Goal: Task Accomplishment & Management: Manage account settings

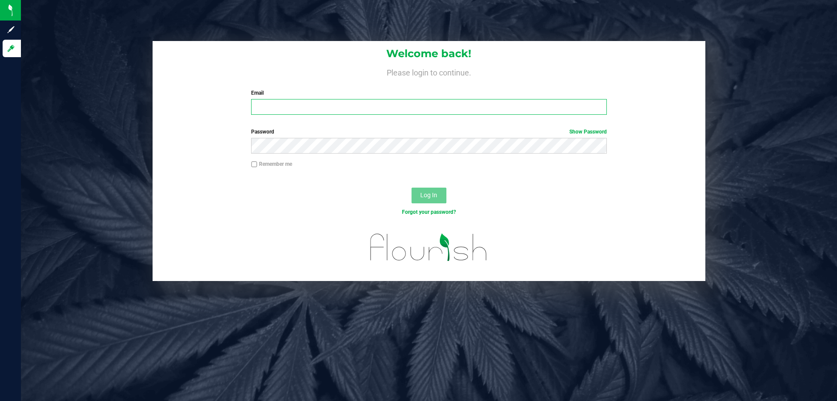
drag, startPoint x: 283, startPoint y: 106, endPoint x: 390, endPoint y: 123, distance: 108.0
click at [286, 106] on input "Email" at bounding box center [428, 107] width 355 height 16
type input "[EMAIL_ADDRESS][DOMAIN_NAME]"
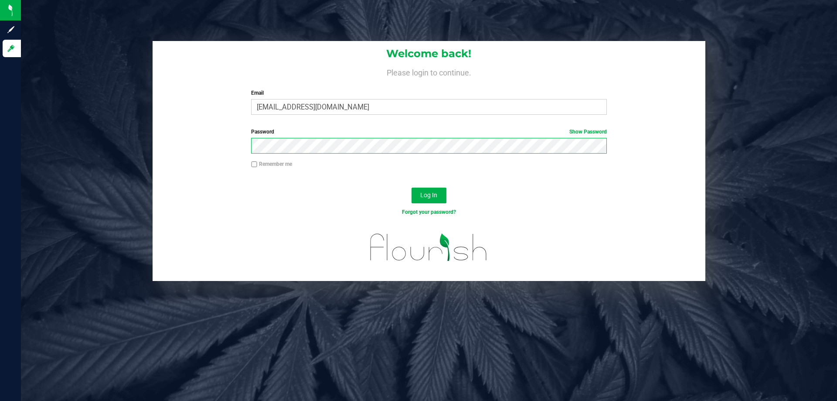
click at [412, 187] on button "Log In" at bounding box center [429, 195] width 35 height 16
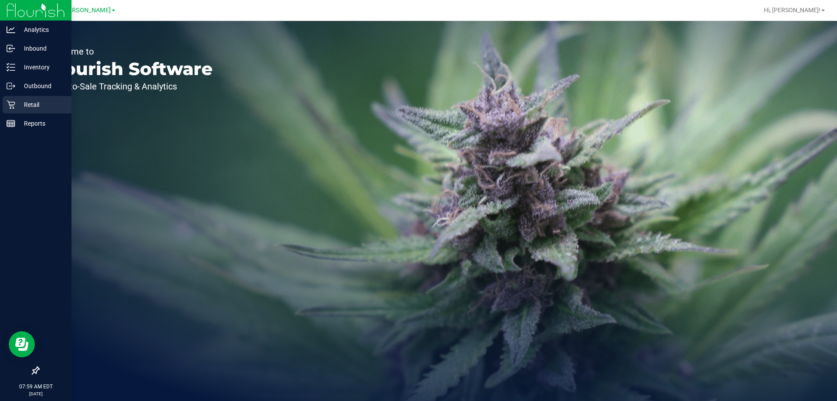
click at [14, 105] on icon at bounding box center [11, 105] width 8 height 8
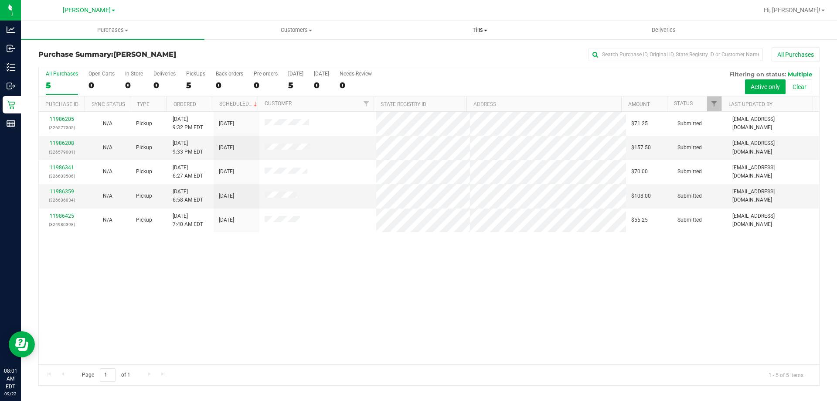
click at [483, 28] on span "Tills" at bounding box center [480, 30] width 183 height 8
click at [416, 54] on span "Manage tills" at bounding box center [417, 52] width 59 height 7
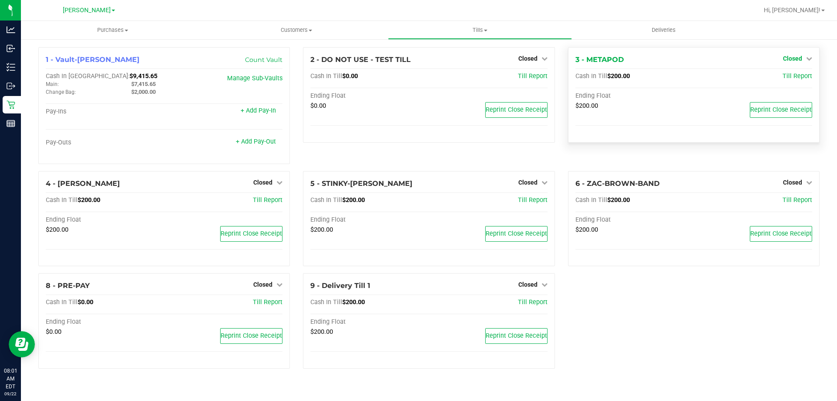
click at [800, 58] on span "Closed" at bounding box center [792, 58] width 19 height 7
click at [791, 78] on link "Open Till" at bounding box center [792, 76] width 23 height 7
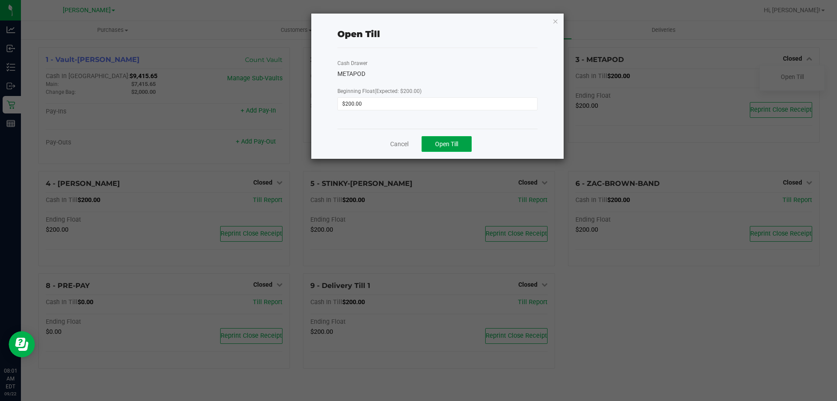
click at [454, 140] on span "Open Till" at bounding box center [446, 143] width 23 height 7
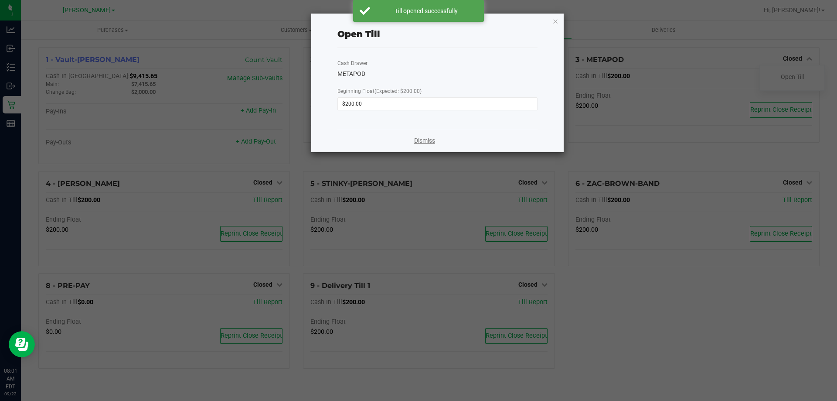
click at [415, 142] on link "Dismiss" at bounding box center [424, 140] width 21 height 9
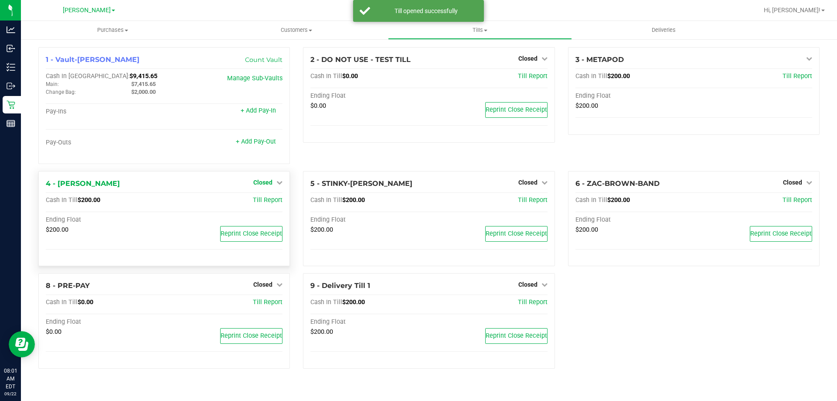
click at [277, 180] on icon at bounding box center [279, 182] width 6 height 6
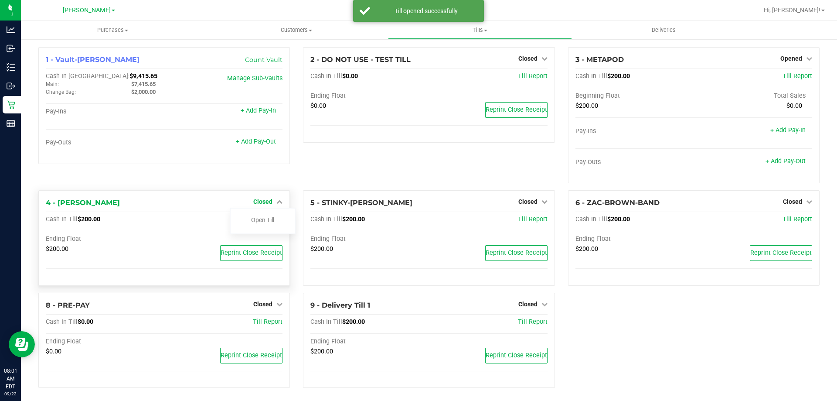
click at [272, 201] on link "Closed" at bounding box center [267, 201] width 29 height 7
click at [265, 203] on span "Closed" at bounding box center [262, 201] width 19 height 7
click at [265, 220] on link "Open Till" at bounding box center [262, 219] width 23 height 7
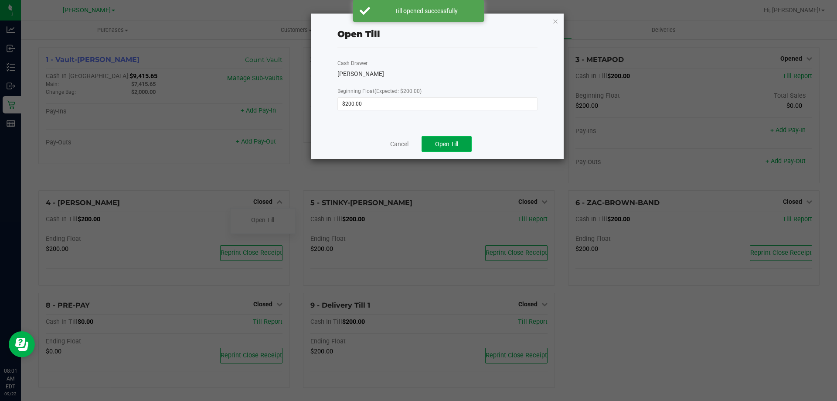
click at [449, 142] on span "Open Till" at bounding box center [446, 143] width 23 height 7
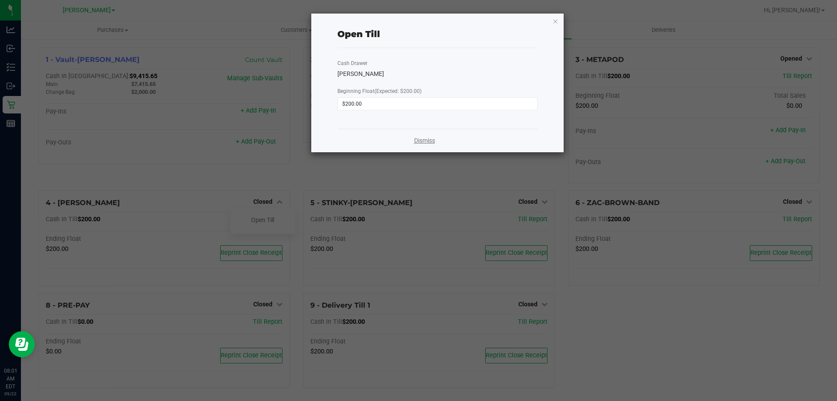
click at [423, 139] on link "Dismiss" at bounding box center [424, 140] width 21 height 9
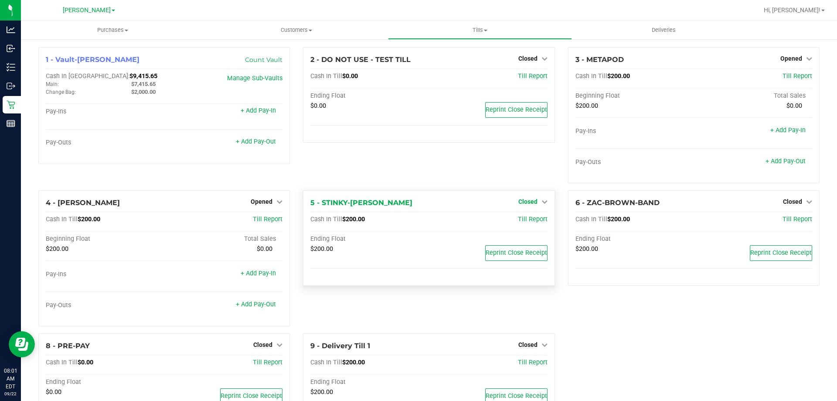
click at [529, 198] on span "Closed" at bounding box center [527, 201] width 19 height 7
click at [517, 218] on link "Open Till" at bounding box center [527, 219] width 23 height 7
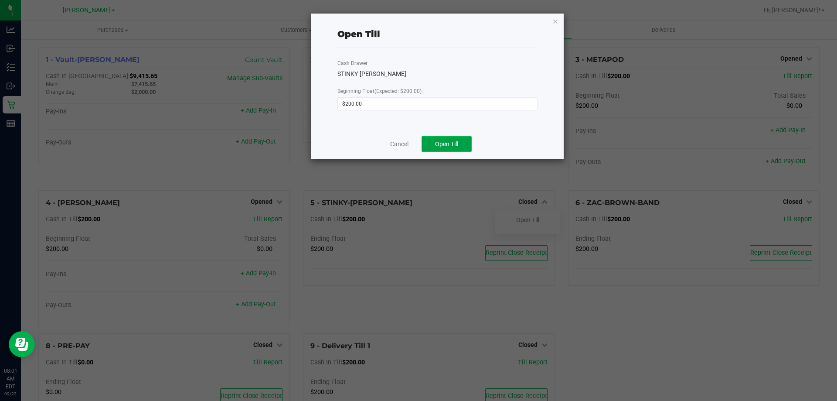
click at [458, 141] on span "Open Till" at bounding box center [446, 143] width 23 height 7
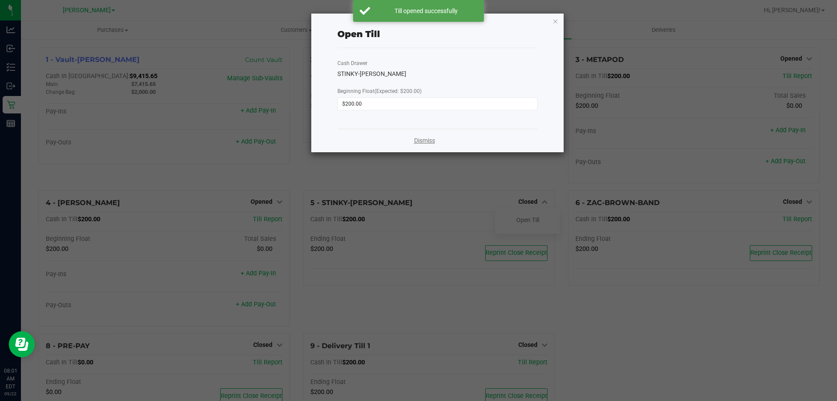
click at [426, 139] on link "Dismiss" at bounding box center [424, 140] width 21 height 9
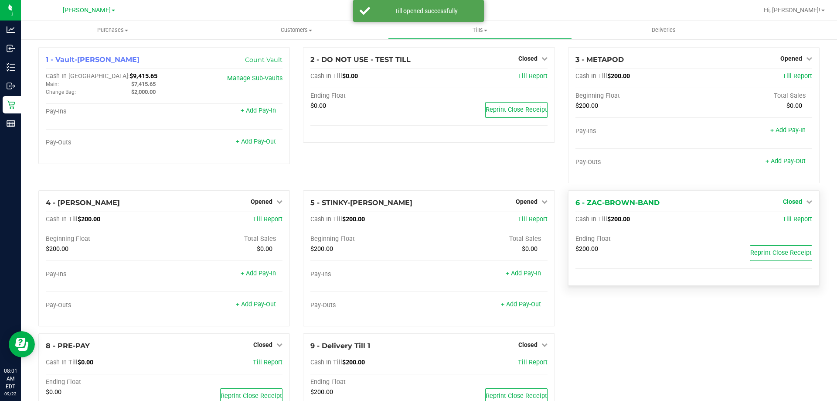
click at [785, 201] on span "Closed" at bounding box center [792, 201] width 19 height 7
click at [782, 219] on link "Open Till" at bounding box center [792, 219] width 23 height 7
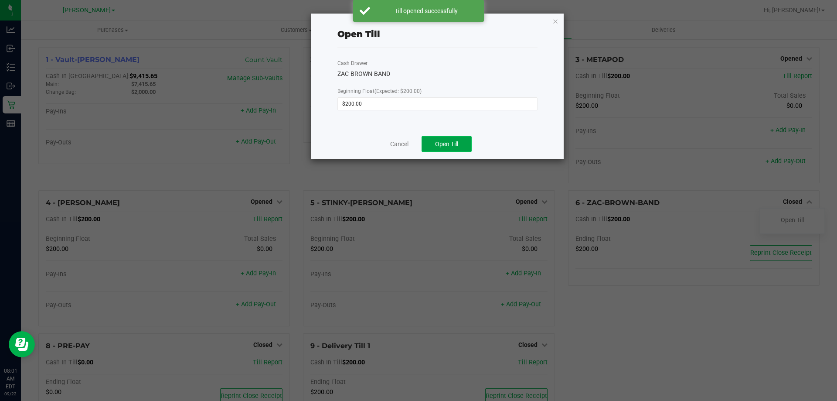
click at [445, 140] on span "Open Till" at bounding box center [446, 143] width 23 height 7
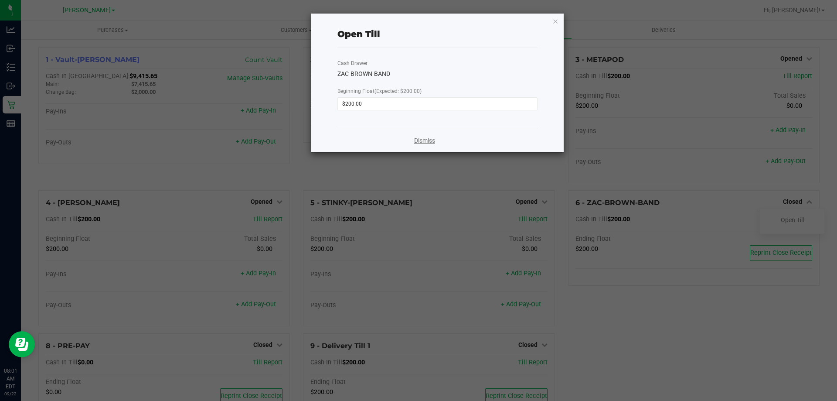
click at [425, 142] on link "Dismiss" at bounding box center [424, 140] width 21 height 9
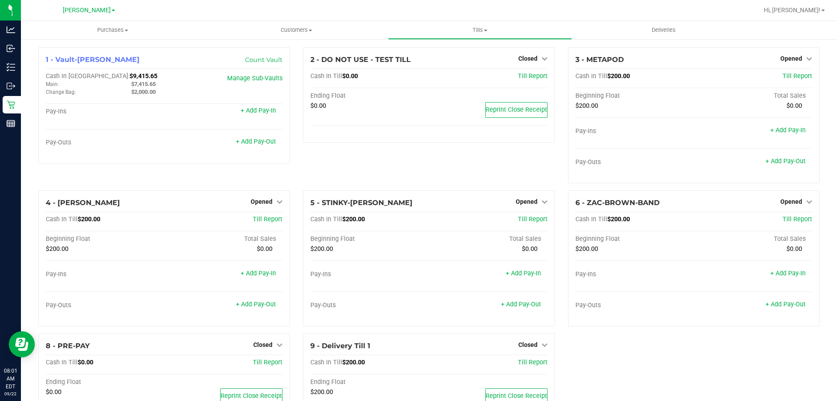
click at [395, 153] on div "2 - DO NOT USE - TEST TILL Closed Open Till Cash In Till $0.00 Till Report Endi…" at bounding box center [428, 118] width 265 height 143
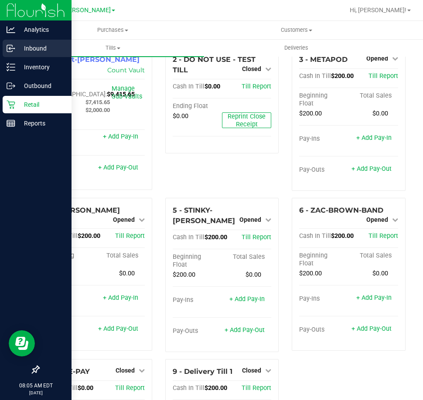
click at [15, 47] on icon at bounding box center [11, 48] width 9 height 9
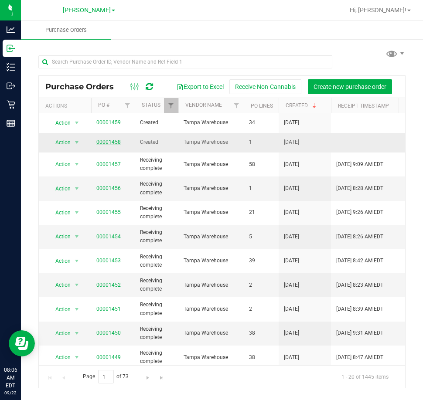
click at [115, 139] on link "00001458" at bounding box center [108, 142] width 24 height 6
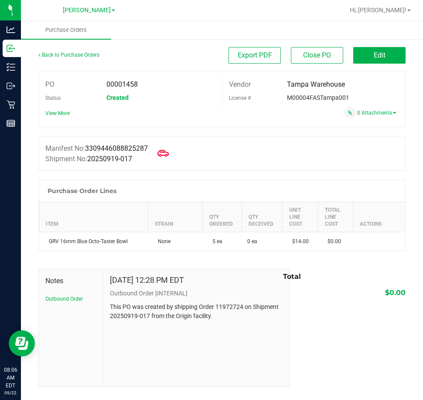
click at [167, 153] on icon at bounding box center [162, 153] width 11 height 11
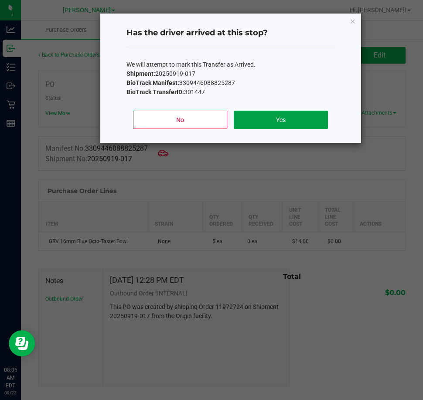
click at [258, 114] on button "Yes" at bounding box center [281, 120] width 94 height 18
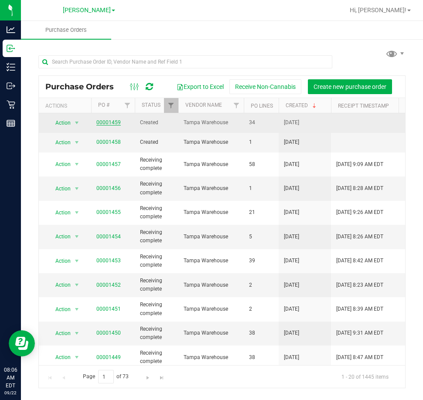
click at [116, 123] on link "00001459" at bounding box center [108, 122] width 24 height 6
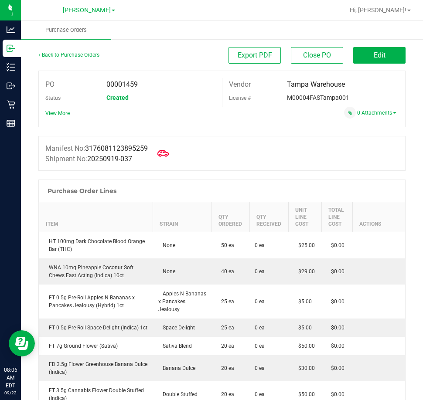
click at [165, 150] on icon at bounding box center [162, 153] width 11 height 11
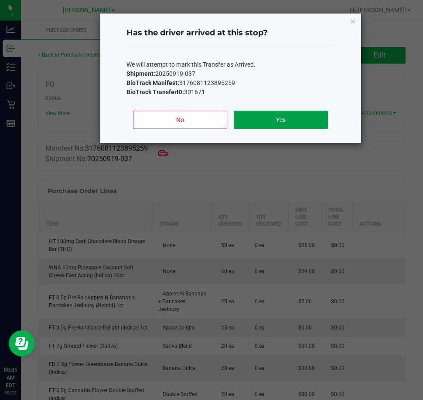
click at [266, 114] on button "Yes" at bounding box center [281, 120] width 94 height 18
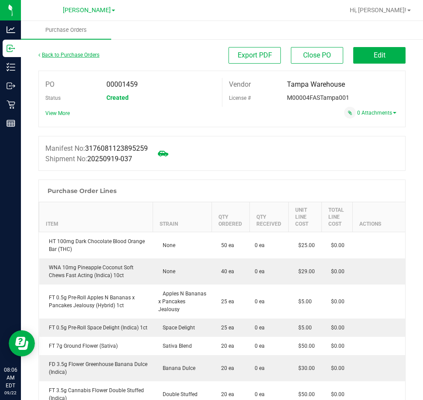
click at [63, 55] on link "Back to Purchase Orders" at bounding box center [68, 55] width 61 height 6
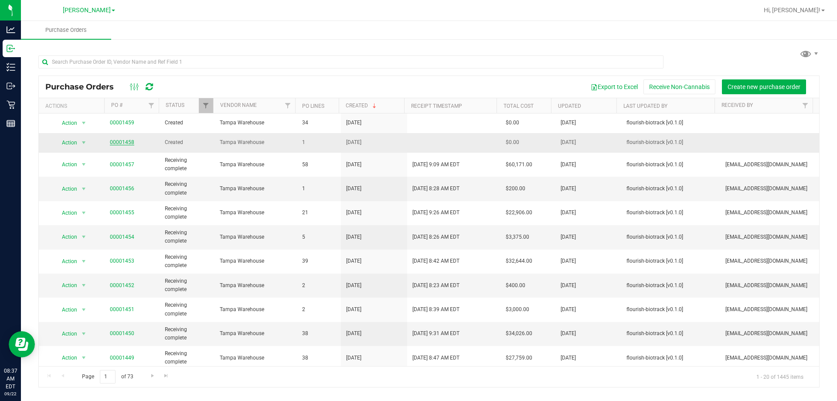
click at [124, 144] on link "00001458" at bounding box center [122, 142] width 24 height 6
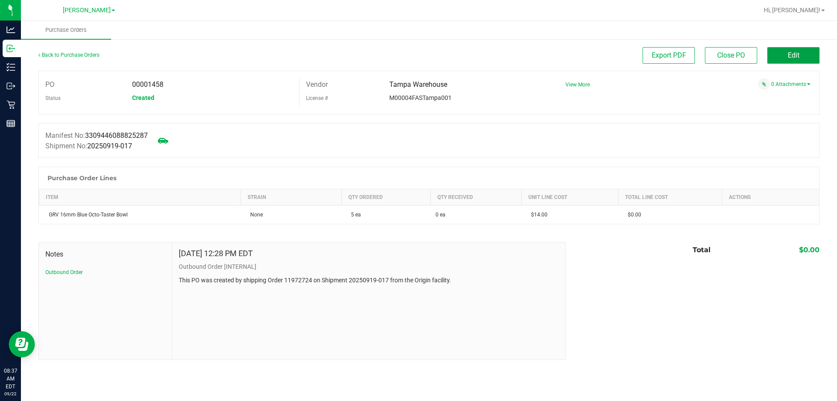
click at [801, 54] on button "Edit" at bounding box center [793, 55] width 52 height 17
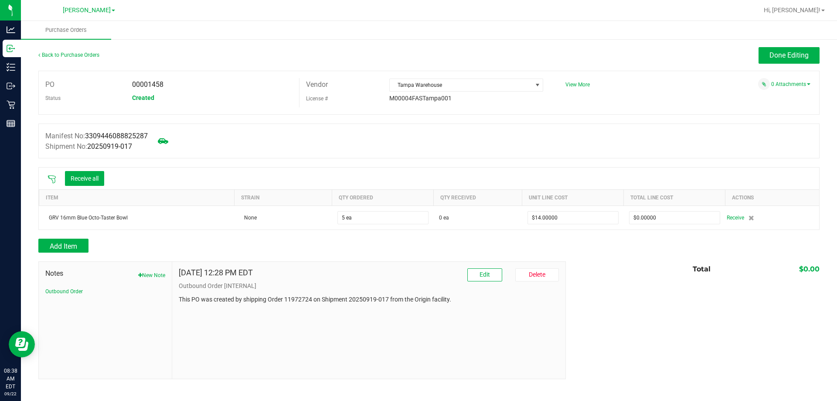
click at [48, 179] on icon at bounding box center [52, 179] width 9 height 9
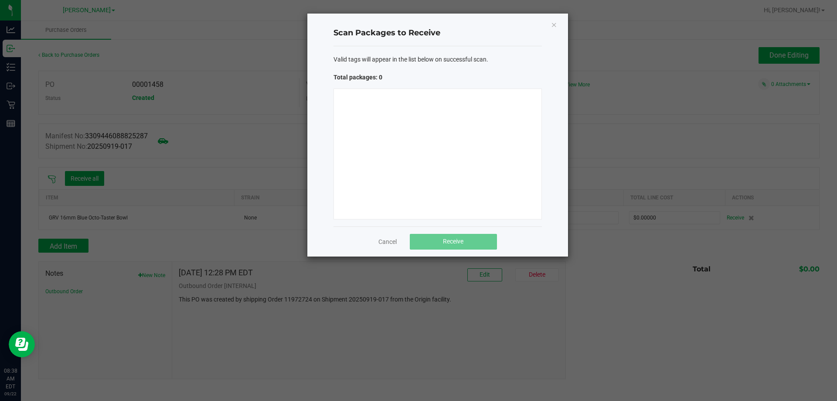
click at [480, 150] on div at bounding box center [438, 154] width 208 height 131
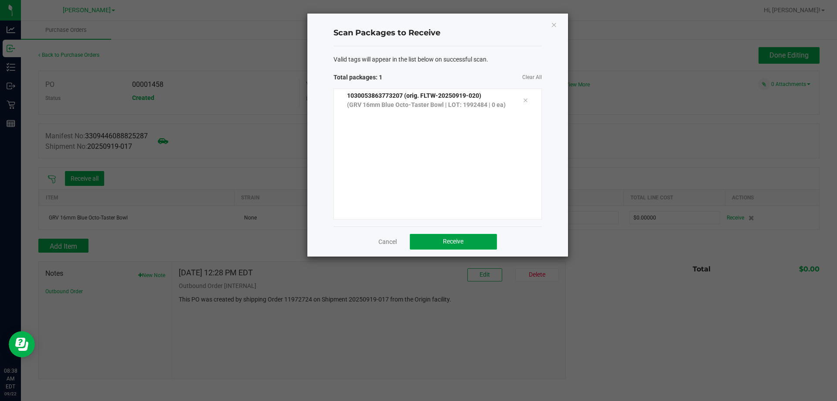
click at [429, 237] on button "Receive" at bounding box center [453, 242] width 87 height 16
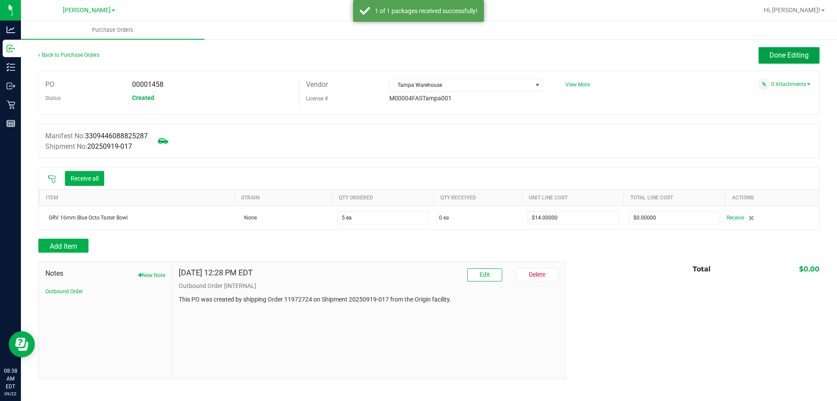
click at [795, 59] on button "Done Editing" at bounding box center [789, 55] width 61 height 17
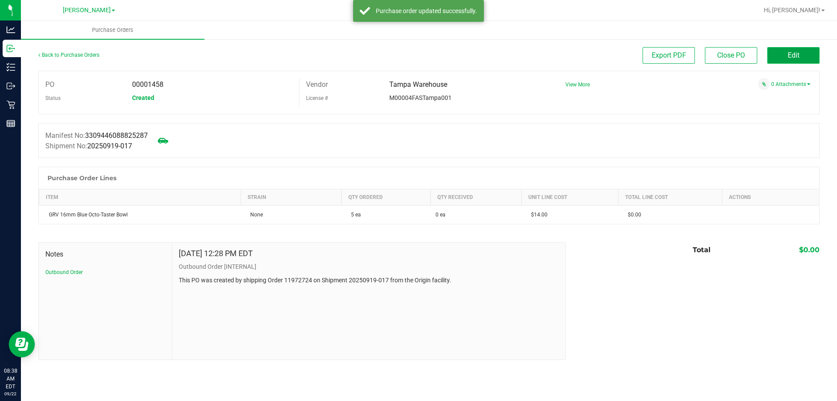
click at [794, 51] on button "Edit" at bounding box center [793, 55] width 52 height 17
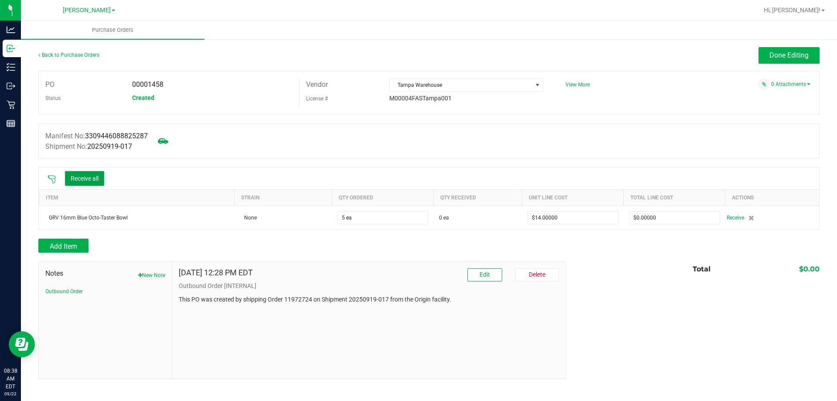
click at [84, 177] on button "Receive all" at bounding box center [84, 178] width 39 height 15
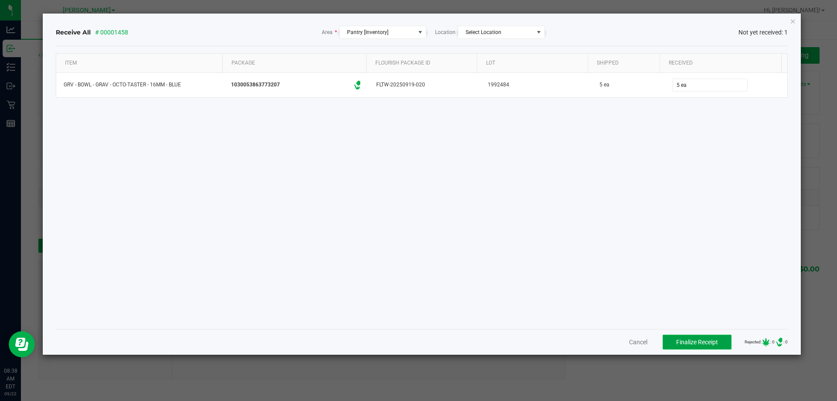
click at [687, 345] on span "Finalize Receipt" at bounding box center [697, 341] width 42 height 7
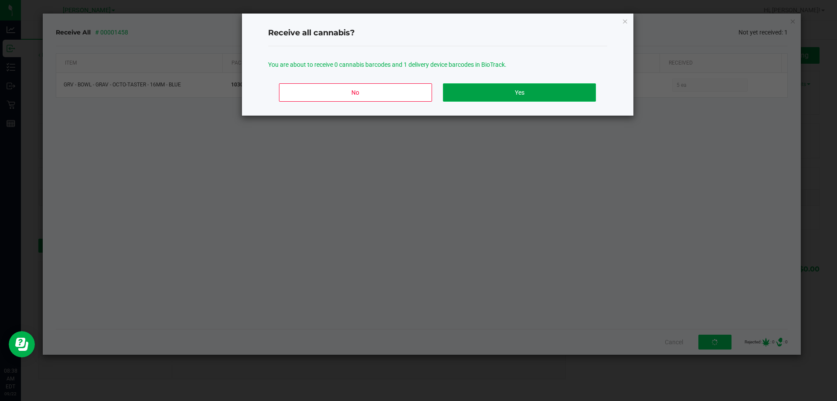
click at [519, 92] on button "Yes" at bounding box center [519, 92] width 153 height 18
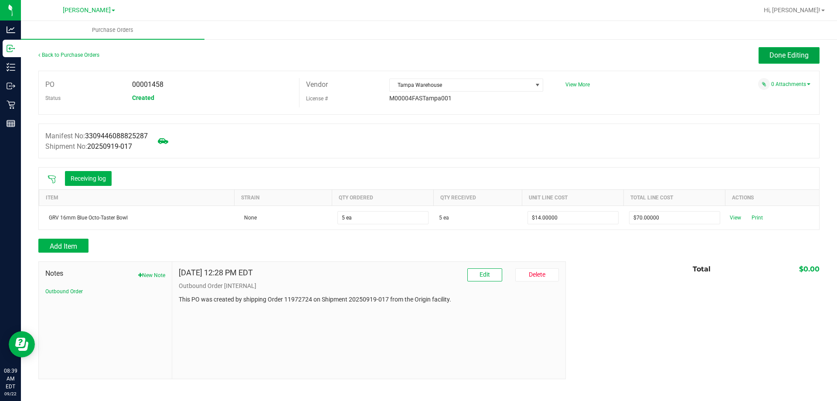
click at [787, 56] on span "Done Editing" at bounding box center [789, 55] width 39 height 8
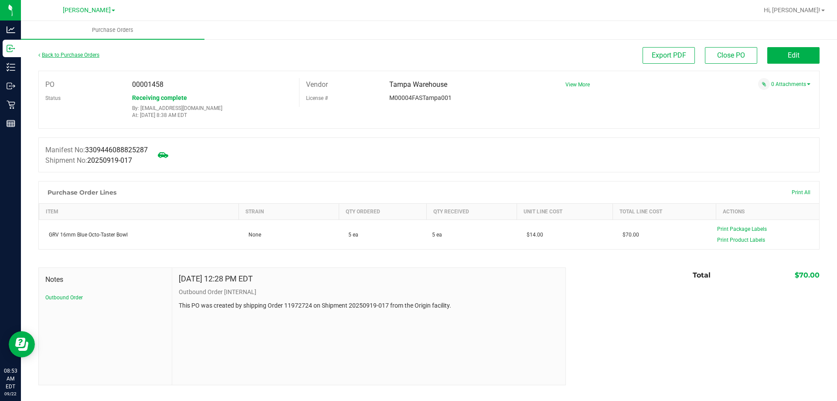
click at [73, 57] on link "Back to Purchase Orders" at bounding box center [68, 55] width 61 height 6
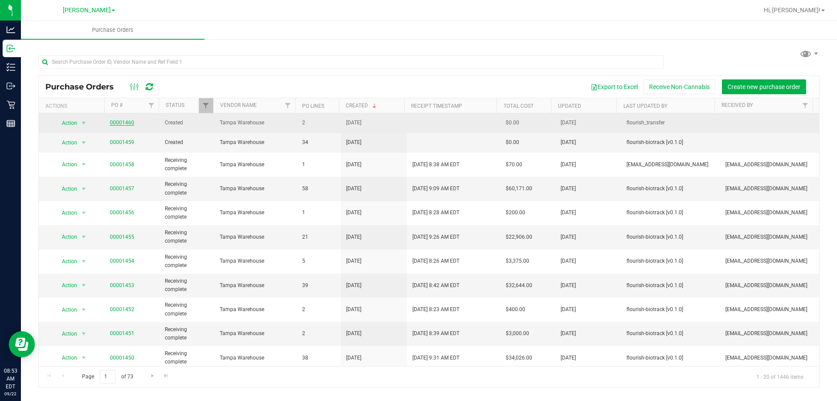
click at [116, 119] on link "00001460" at bounding box center [122, 122] width 24 height 6
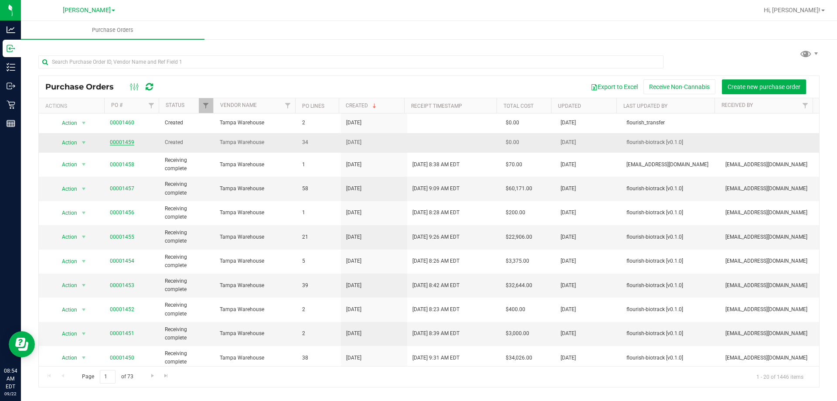
click at [128, 142] on link "00001459" at bounding box center [122, 142] width 24 height 6
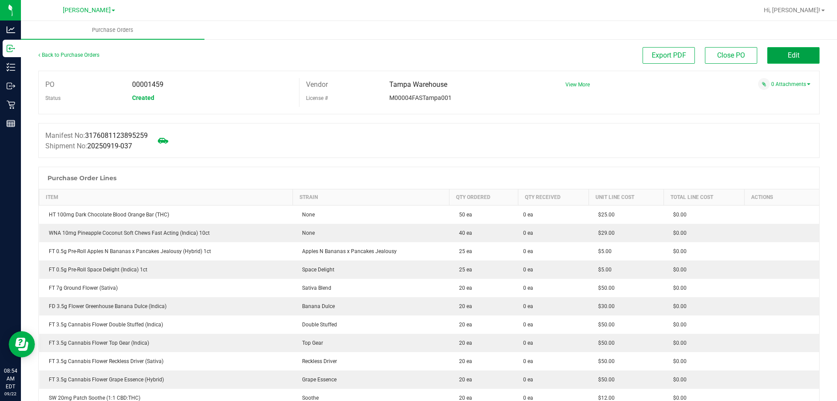
click at [779, 56] on button "Edit" at bounding box center [793, 55] width 52 height 17
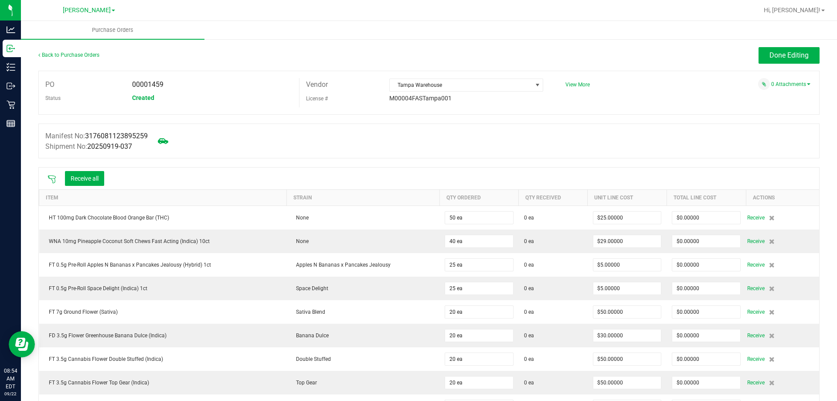
click at [52, 176] on icon at bounding box center [52, 179] width 9 height 9
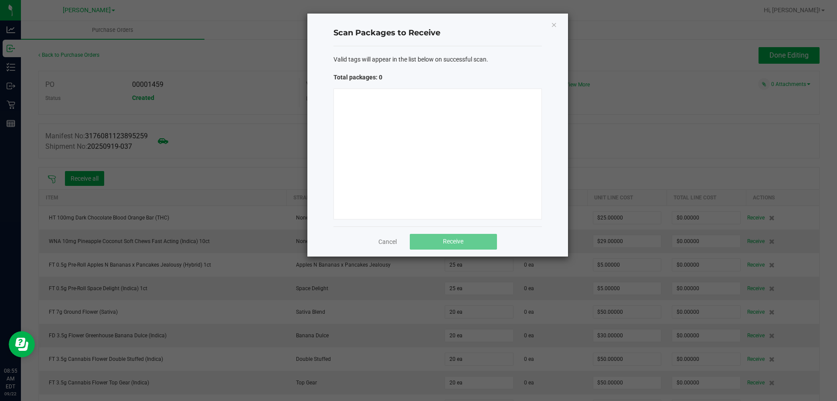
click at [368, 125] on div at bounding box center [438, 154] width 208 height 131
drag, startPoint x: 422, startPoint y: 136, endPoint x: 429, endPoint y: 130, distance: 9.7
click at [423, 133] on div at bounding box center [438, 154] width 208 height 131
click at [454, 145] on div at bounding box center [438, 154] width 208 height 131
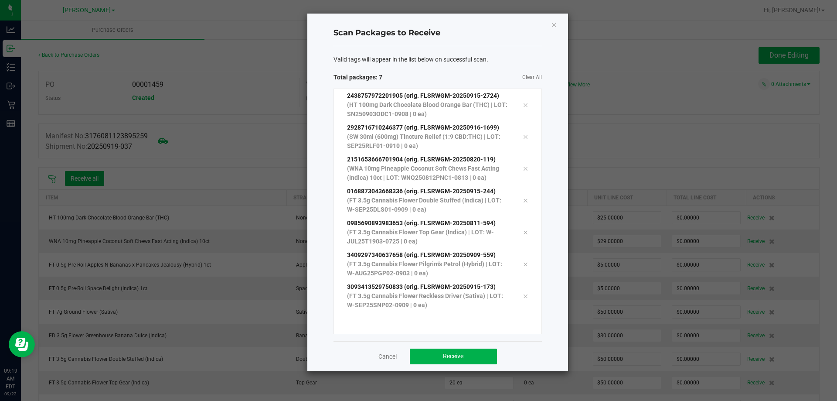
click at [475, 323] on div "2438757972201905 (orig. FLSRWGM-20250915-2724) (HT 100mg Dark Chocolate Blood O…" at bounding box center [438, 211] width 208 height 245
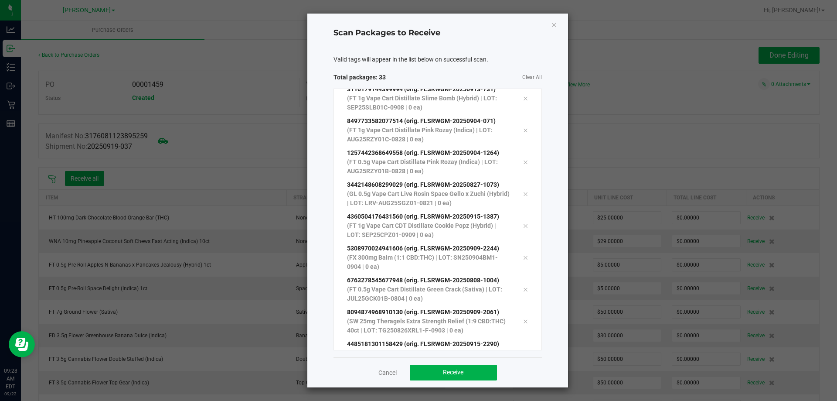
scroll to position [811, 0]
click at [446, 368] on button "Receive" at bounding box center [453, 373] width 87 height 16
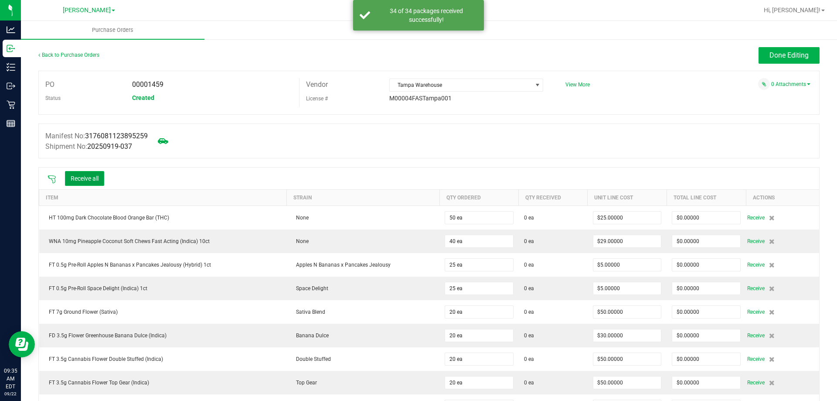
click at [99, 171] on button "Receive all" at bounding box center [84, 178] width 39 height 15
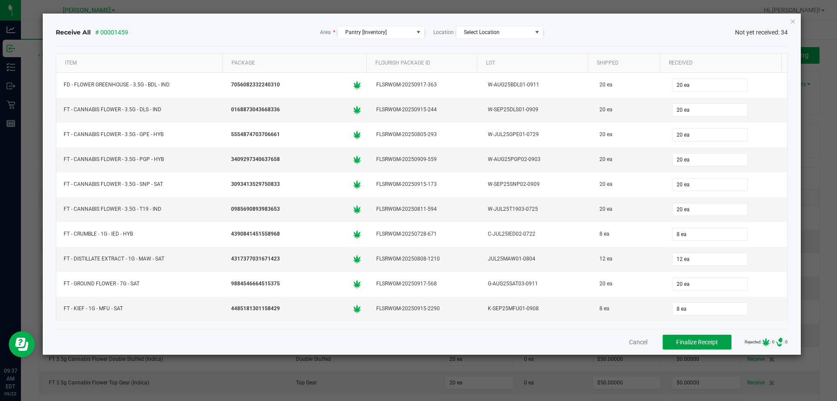
click at [712, 338] on button "Finalize Receipt" at bounding box center [697, 341] width 69 height 15
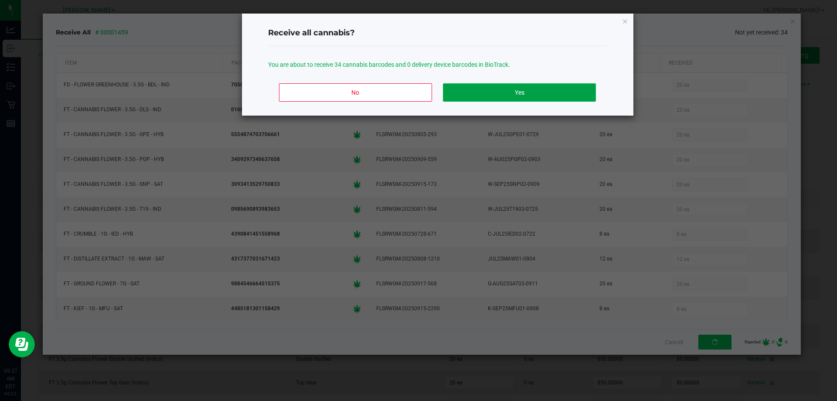
click at [498, 93] on button "Yes" at bounding box center [519, 92] width 153 height 18
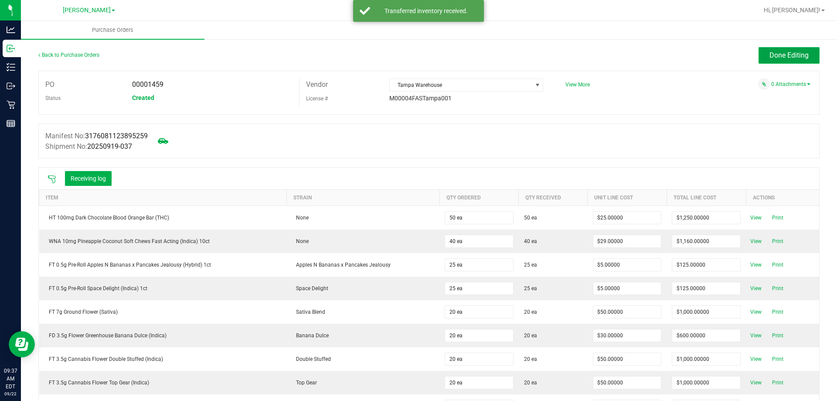
click at [777, 54] on span "Done Editing" at bounding box center [789, 55] width 39 height 8
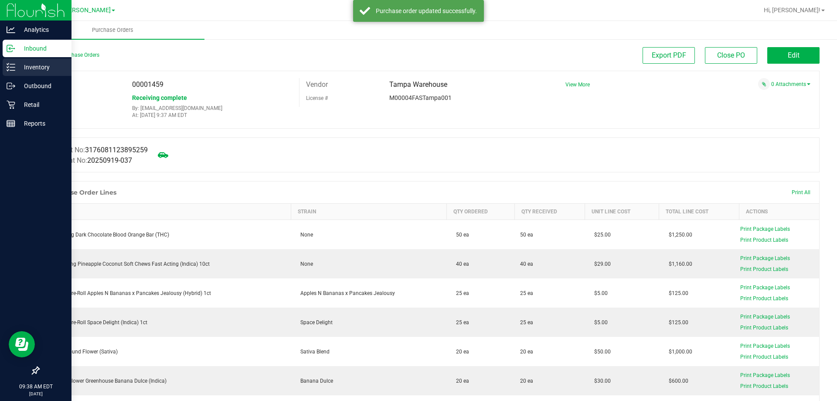
click at [17, 64] on p "Inventory" at bounding box center [41, 67] width 52 height 10
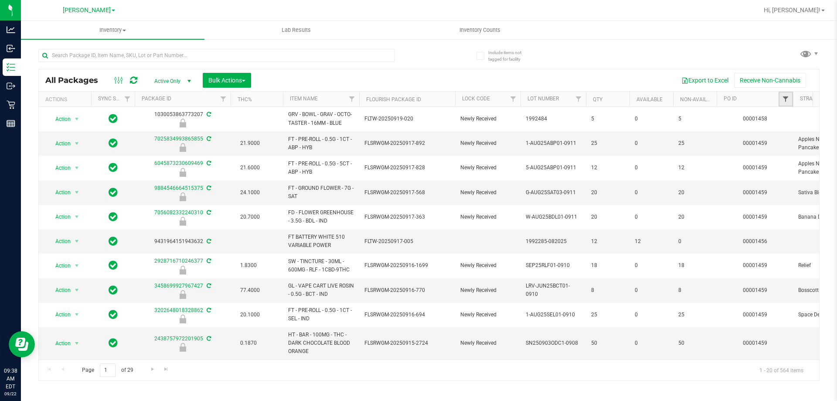
click at [789, 101] on span "Filter" at bounding box center [785, 98] width 7 height 7
click at [775, 119] on input "text" at bounding box center [787, 118] width 90 height 13
type input "1459"
click at [742, 132] on button "Filter" at bounding box center [763, 141] width 42 height 19
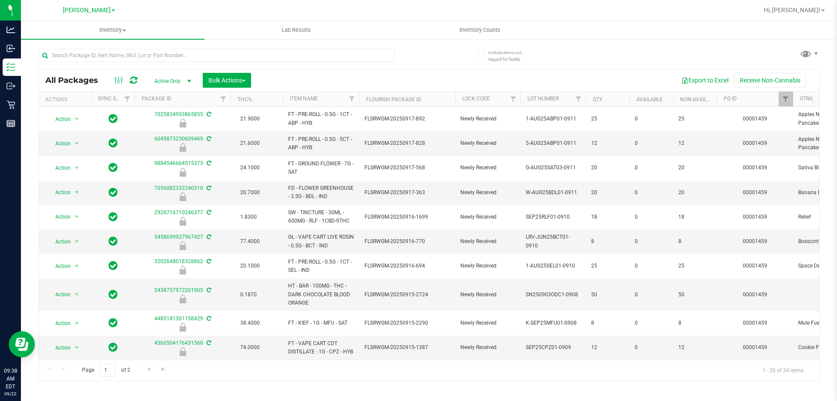
click at [336, 97] on th "Item Name" at bounding box center [321, 99] width 76 height 15
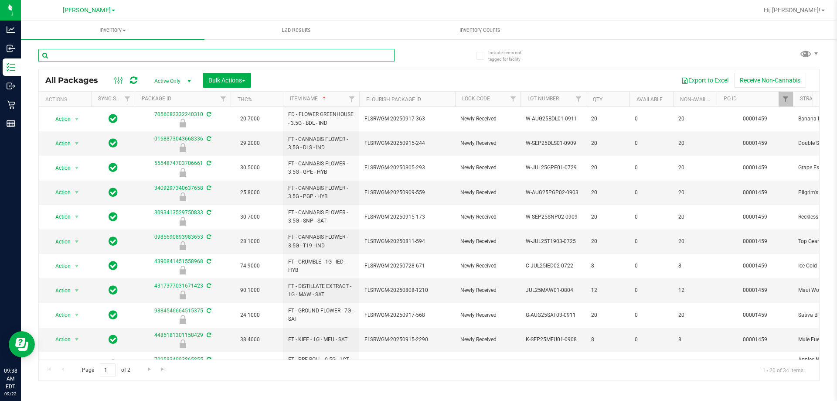
click at [68, 57] on input "text" at bounding box center [216, 55] width 356 height 13
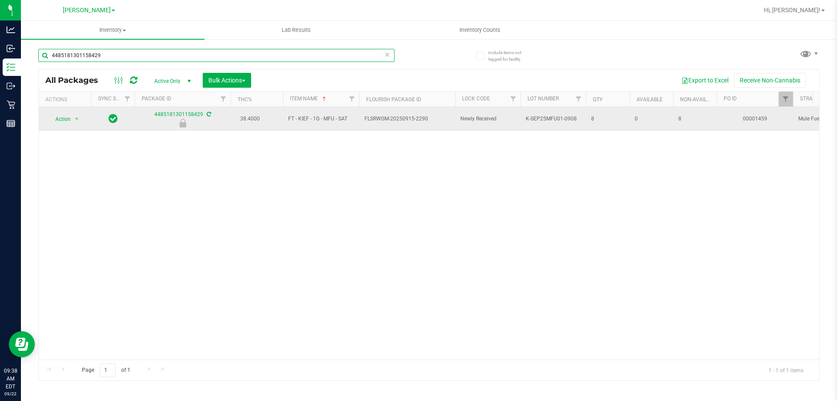
type input "4485181301158429"
click at [69, 124] on span "Action" at bounding box center [60, 119] width 24 height 12
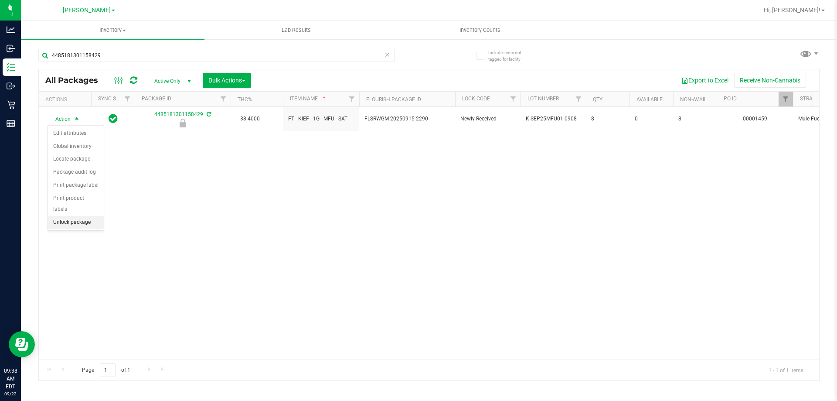
click at [69, 216] on li "Unlock package" at bounding box center [76, 222] width 56 height 13
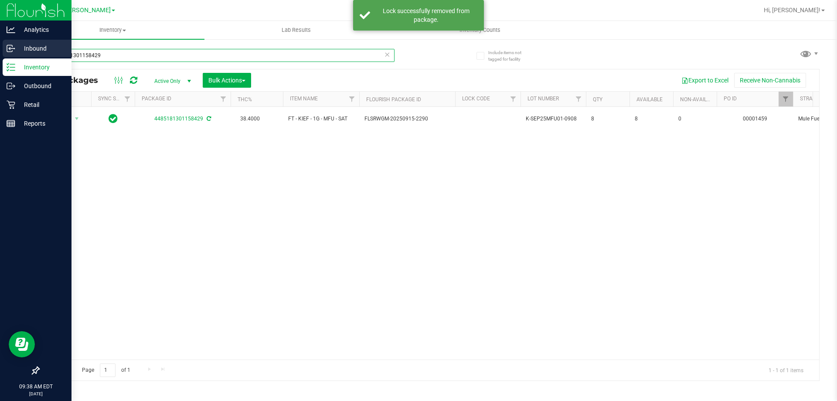
drag, startPoint x: 112, startPoint y: 58, endPoint x: 0, endPoint y: 57, distance: 111.6
click at [0, 58] on div "Analytics Inbound Inventory Outbound Retail Reports 09:38 AM EDT [DATE] 09/22 […" at bounding box center [418, 200] width 837 height 401
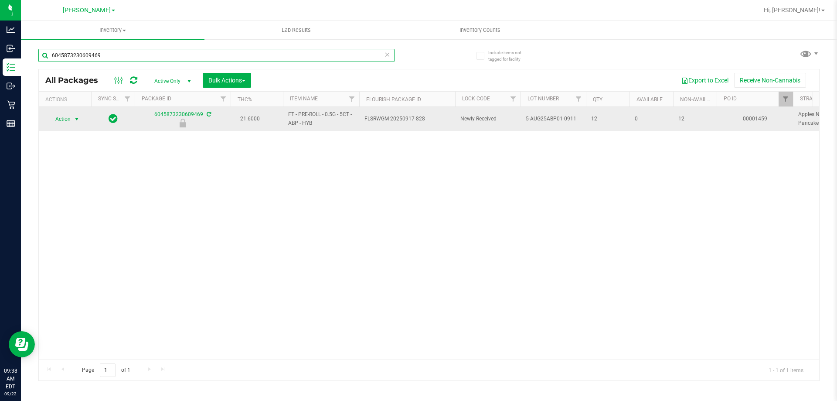
type input "6045873230609469"
click at [66, 119] on span "Action" at bounding box center [60, 119] width 24 height 12
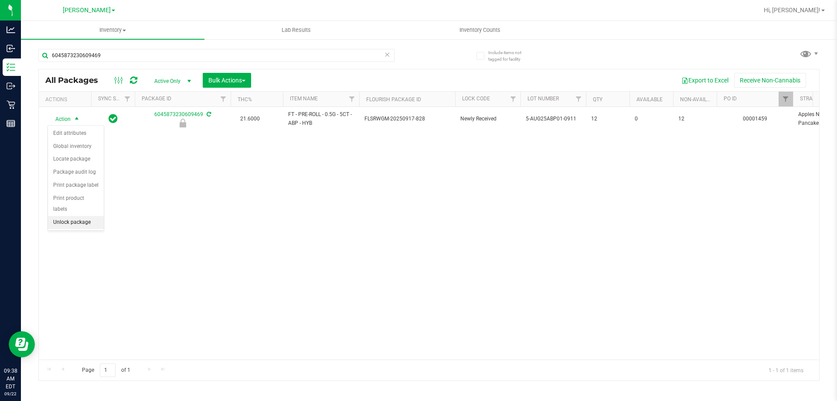
click at [69, 216] on li "Unlock package" at bounding box center [76, 222] width 56 height 13
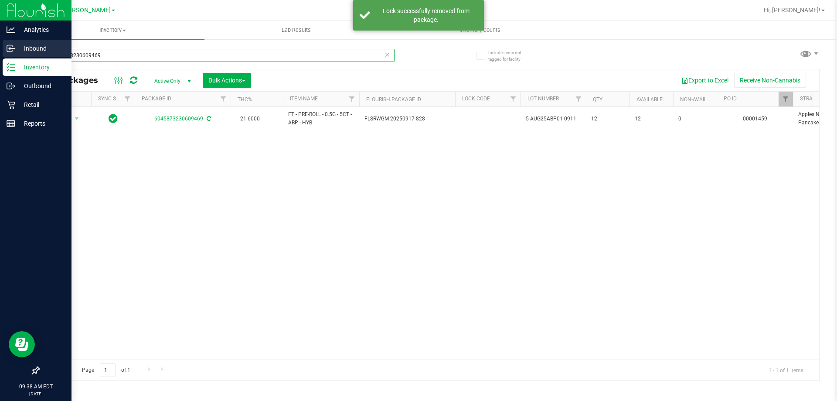
drag, startPoint x: 108, startPoint y: 56, endPoint x: 10, endPoint y: 54, distance: 97.3
click at [12, 55] on div "Analytics Inbound Inventory Outbound Retail Reports 09:38 AM EDT [DATE] 09/22 […" at bounding box center [418, 200] width 837 height 401
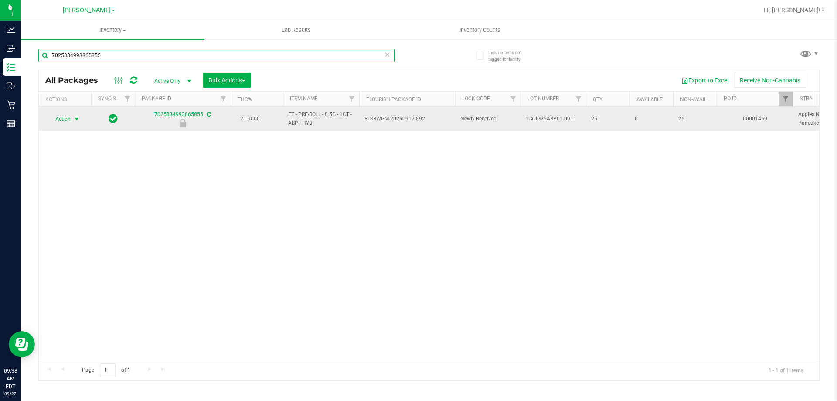
type input "7025834993865855"
click at [75, 116] on span "select" at bounding box center [76, 119] width 7 height 7
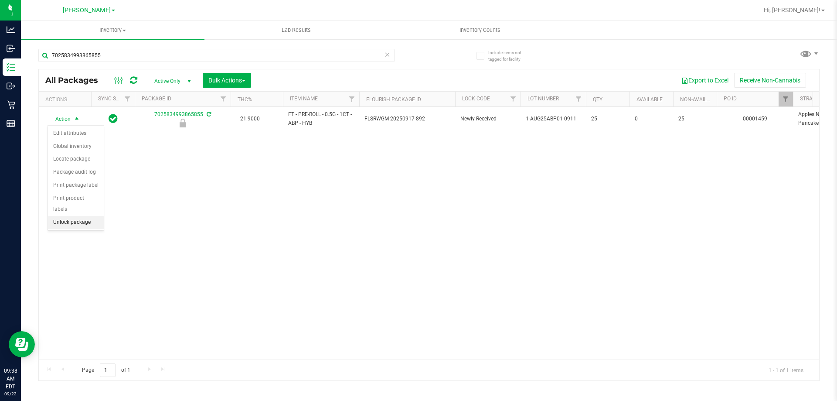
click at [69, 216] on li "Unlock package" at bounding box center [76, 222] width 56 height 13
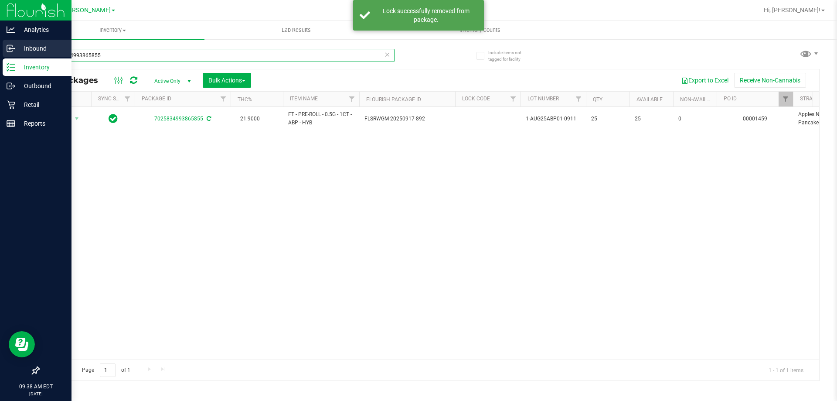
drag, startPoint x: 118, startPoint y: 57, endPoint x: 0, endPoint y: 48, distance: 118.1
click at [0, 48] on div "Analytics Inbound Inventory Outbound Retail Reports 09:38 AM EDT [DATE] 09/22 […" at bounding box center [418, 200] width 837 height 401
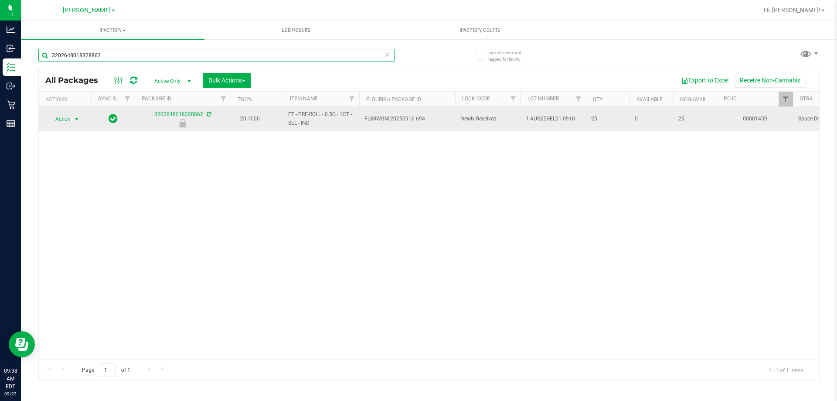
type input "3202648018328862"
click at [59, 120] on span "Action" at bounding box center [60, 119] width 24 height 12
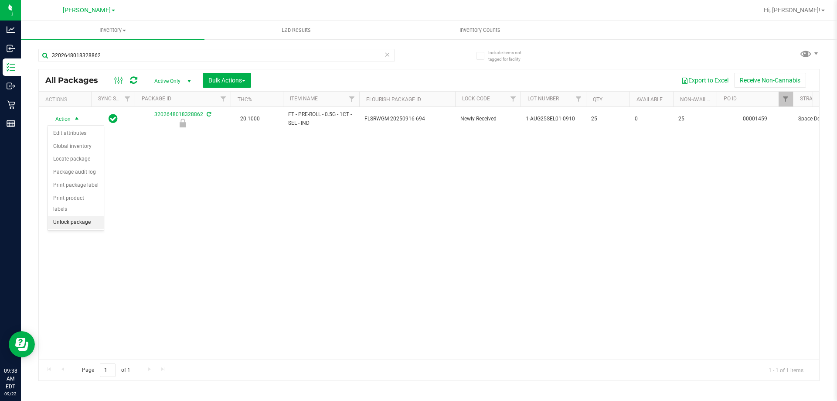
click at [61, 216] on li "Unlock package" at bounding box center [76, 222] width 56 height 13
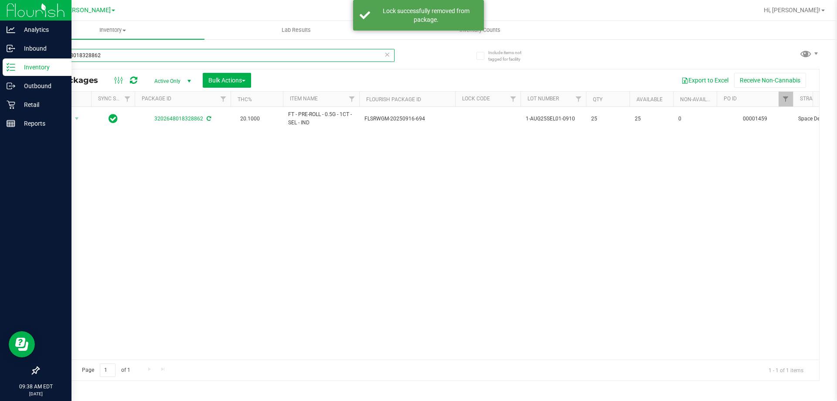
drag, startPoint x: 4, startPoint y: 64, endPoint x: 0, endPoint y: 68, distance: 5.6
click at [0, 68] on div "Analytics Inbound Inventory Outbound Retail Reports 09:38 AM EDT [DATE] 09/22 […" at bounding box center [418, 200] width 837 height 401
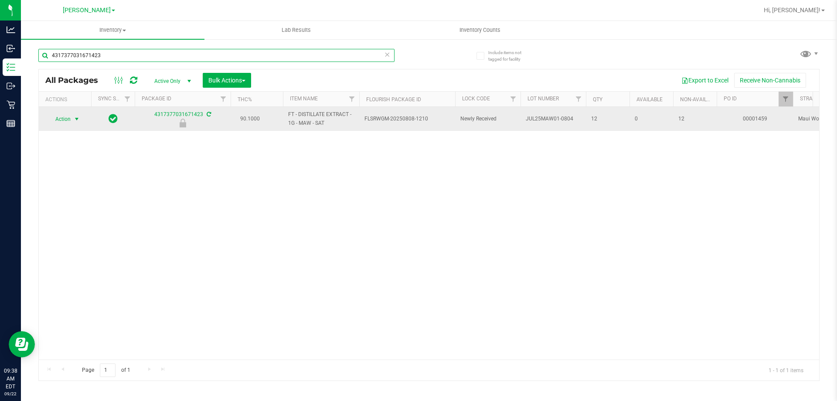
type input "4317377031671423"
click at [77, 121] on span "select" at bounding box center [76, 119] width 7 height 7
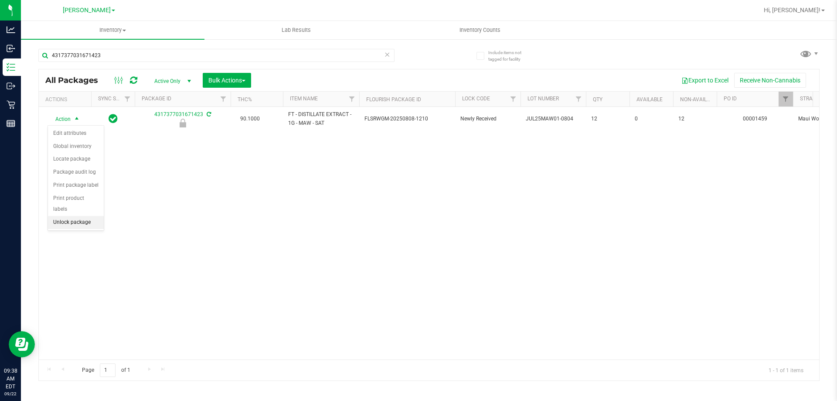
click at [80, 216] on li "Unlock package" at bounding box center [76, 222] width 56 height 13
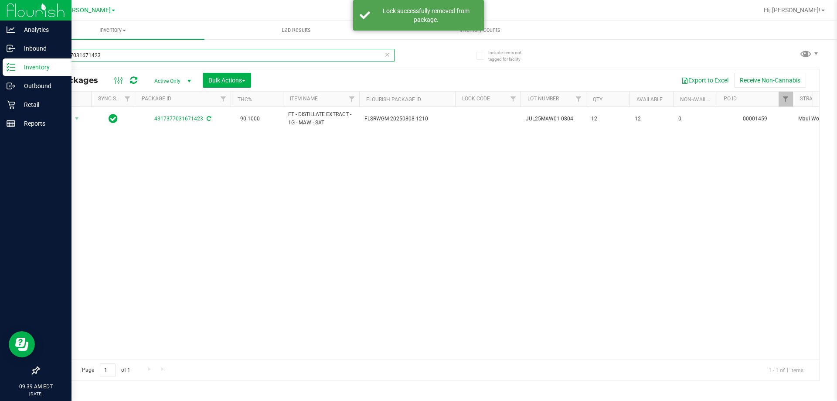
drag, startPoint x: 104, startPoint y: 55, endPoint x: 0, endPoint y: 62, distance: 104.5
click at [0, 62] on div "Analytics Inbound Inventory Outbound Retail Reports 09:39 AM EDT [DATE] 09/22 […" at bounding box center [418, 200] width 837 height 401
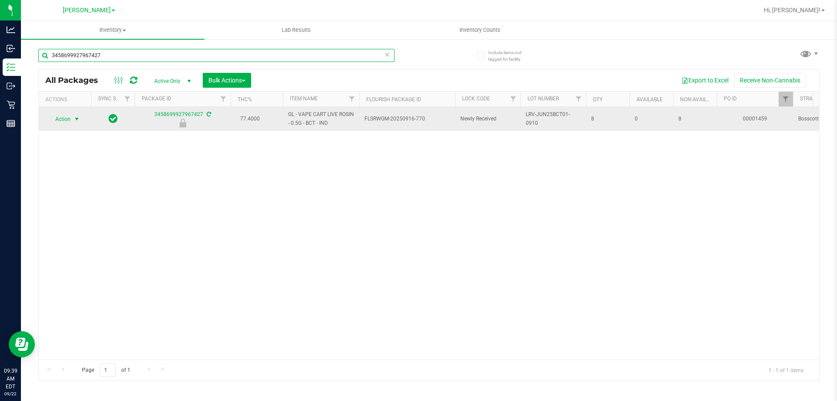
type input "3458699927967427"
click at [61, 116] on span "Action" at bounding box center [60, 119] width 24 height 12
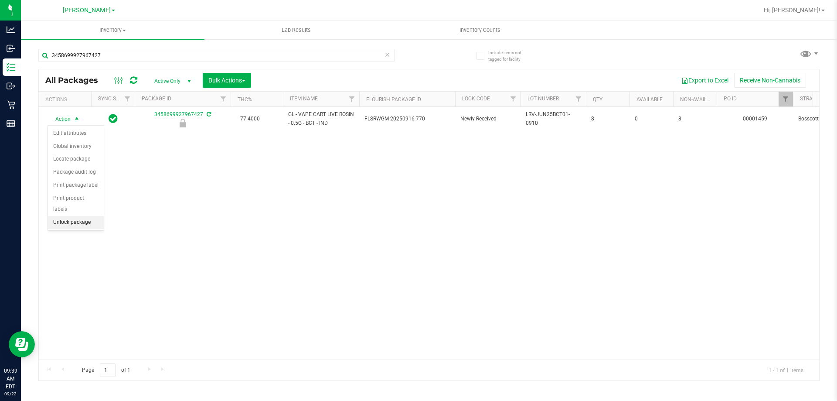
click at [75, 216] on li "Unlock package" at bounding box center [76, 222] width 56 height 13
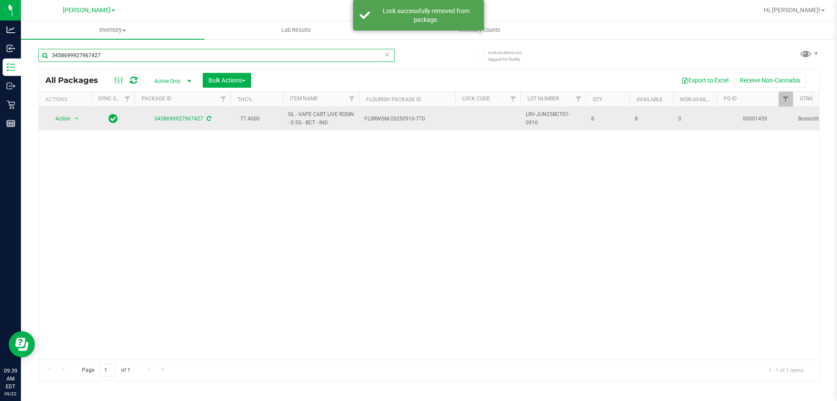
drag, startPoint x: 59, startPoint y: 57, endPoint x: 176, endPoint y: 108, distance: 127.7
click at [17, 58] on div "Analytics Inbound Inventory Outbound Retail Reports 09:39 AM EDT [DATE] 09/22 […" at bounding box center [418, 200] width 837 height 401
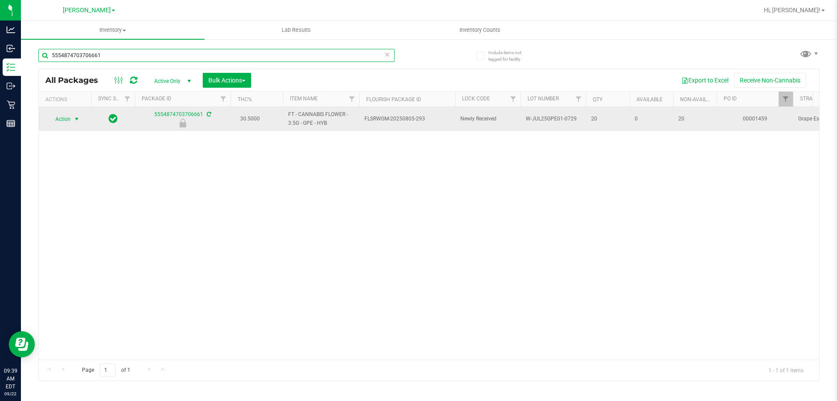
type input "5554874703706661"
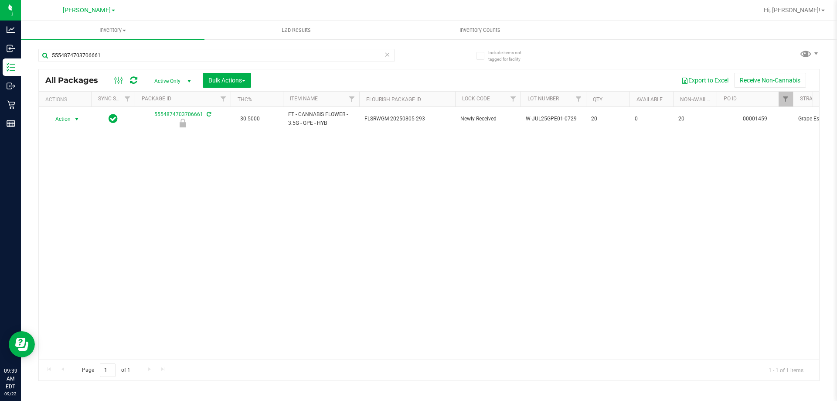
drag, startPoint x: 77, startPoint y: 118, endPoint x: 78, endPoint y: 147, distance: 29.2
click at [77, 118] on span "select" at bounding box center [76, 119] width 7 height 7
click at [78, 216] on li "Unlock package" at bounding box center [76, 222] width 56 height 13
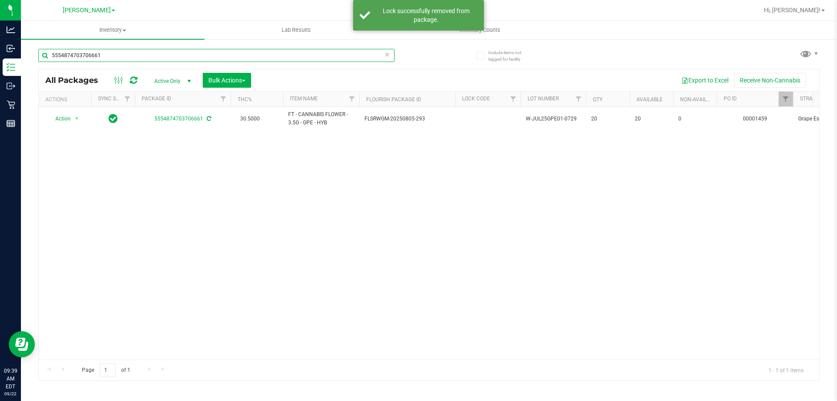
drag, startPoint x: 106, startPoint y: 54, endPoint x: 675, endPoint y: 400, distance: 665.8
click at [259, 136] on div "5554874703706661 All Packages Active Only Active Only Lab Samples Locked All Ex…" at bounding box center [428, 211] width 781 height 340
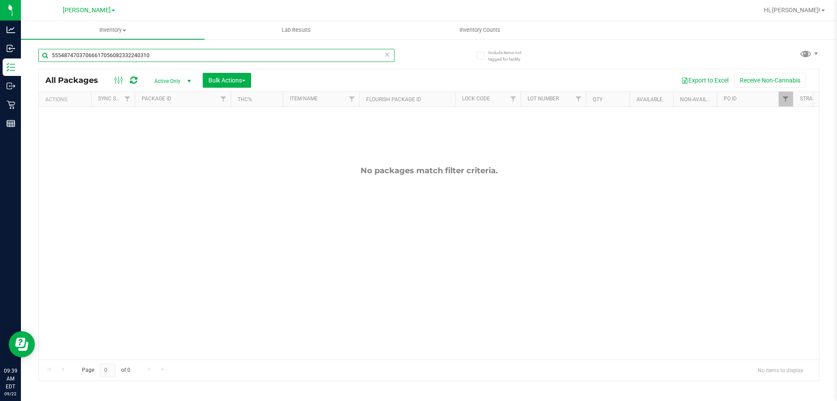
click at [99, 56] on input "55548747037066617056082332240310" at bounding box center [216, 55] width 356 height 13
type input "7056082332240310"
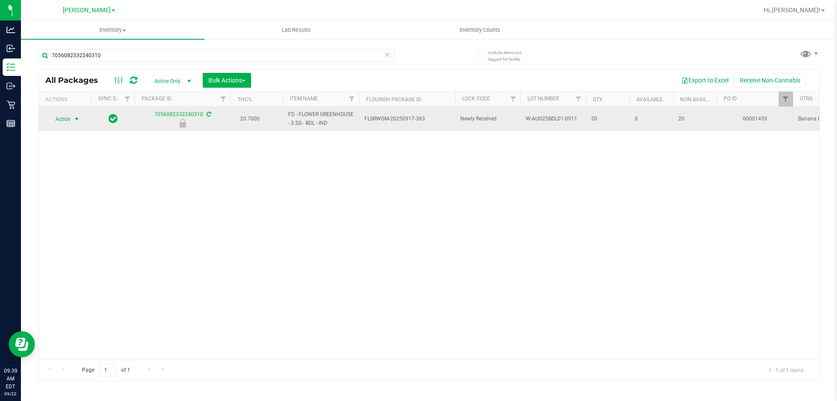
click at [63, 119] on span "Action" at bounding box center [60, 119] width 24 height 12
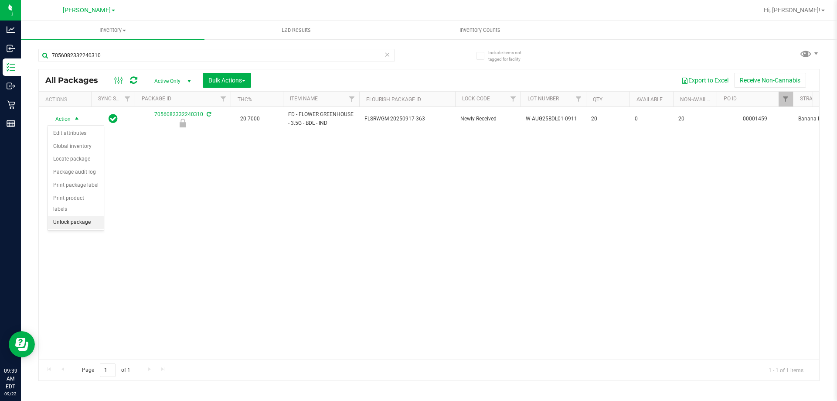
click at [75, 216] on li "Unlock package" at bounding box center [76, 222] width 56 height 13
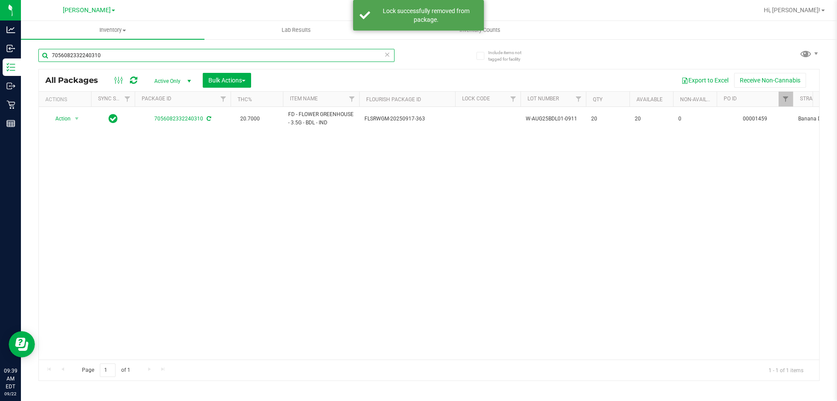
drag, startPoint x: 119, startPoint y: 55, endPoint x: 73, endPoint y: 145, distance: 101.2
click at [24, 55] on div "Include items not tagged for facility 7056082332240310 All Packages Active Only…" at bounding box center [429, 171] width 816 height 266
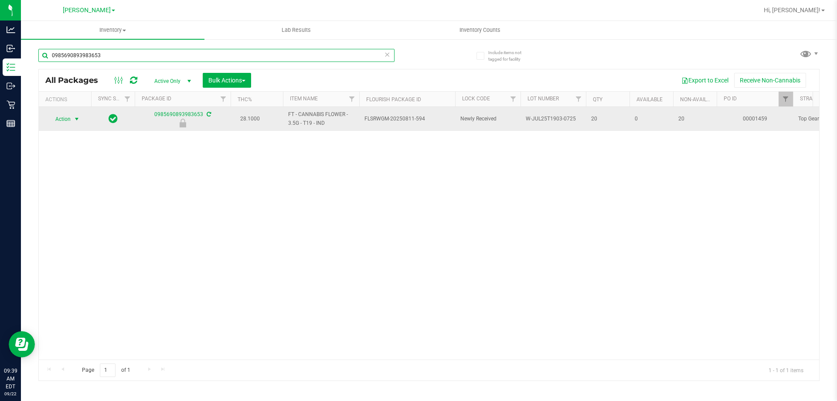
type input "0985690893983653"
click at [76, 117] on span "select" at bounding box center [76, 119] width 7 height 7
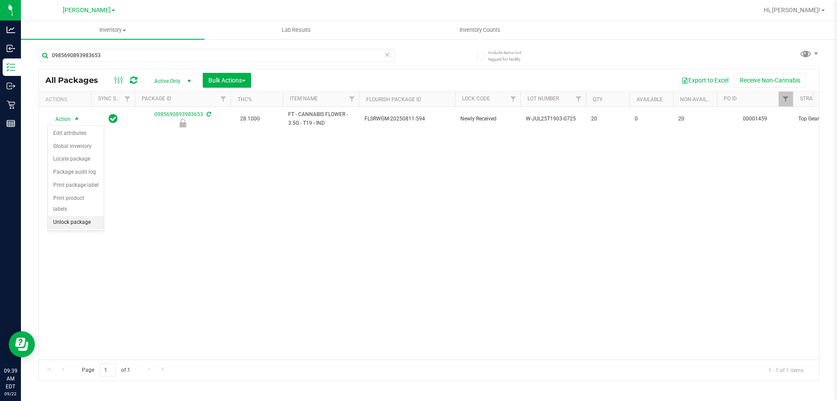
click at [68, 216] on li "Unlock package" at bounding box center [76, 222] width 56 height 13
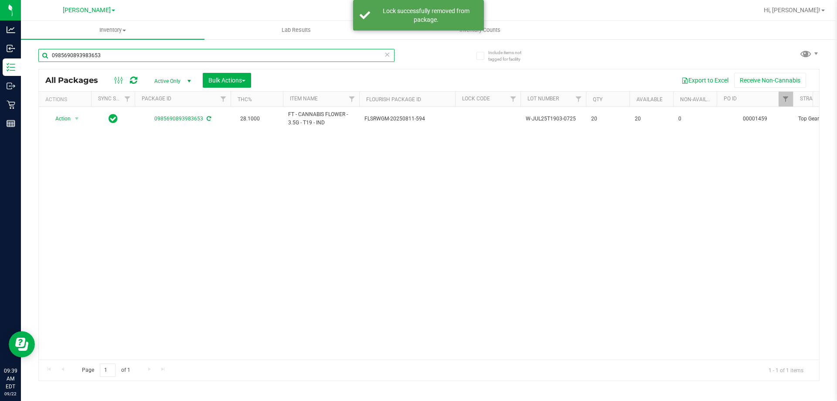
drag, startPoint x: 109, startPoint y: 56, endPoint x: 39, endPoint y: 59, distance: 70.7
click at [39, 59] on input "0985690893983653" at bounding box center [216, 55] width 356 height 13
type input "gpe"
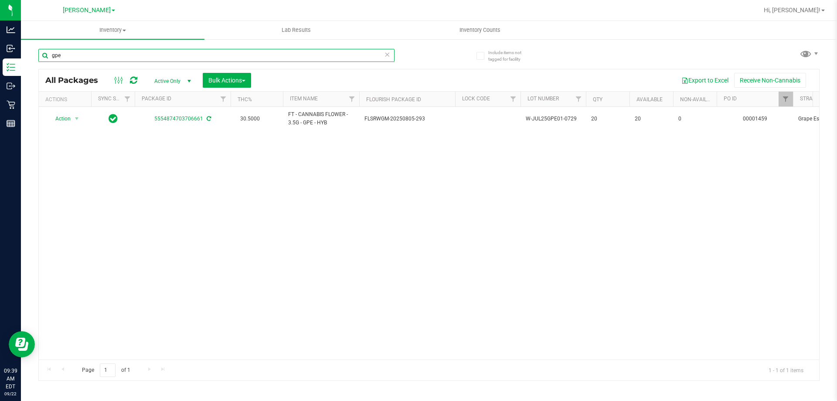
drag, startPoint x: 74, startPoint y: 58, endPoint x: 44, endPoint y: 58, distance: 30.5
click at [44, 58] on input "gpe" at bounding box center [216, 55] width 356 height 13
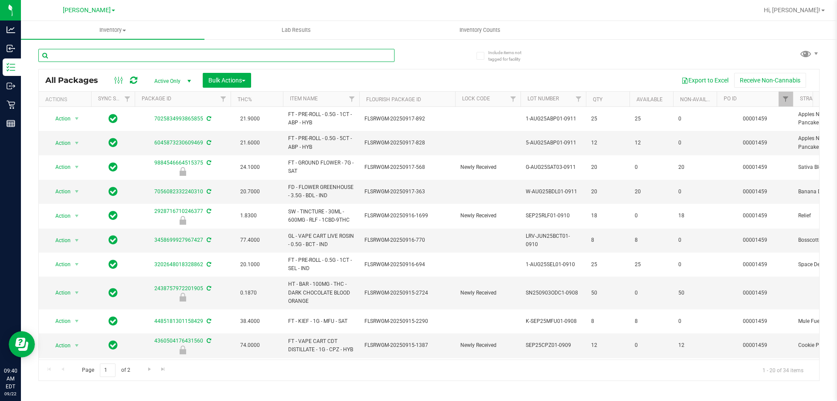
click at [74, 55] on input "text" at bounding box center [216, 55] width 356 height 13
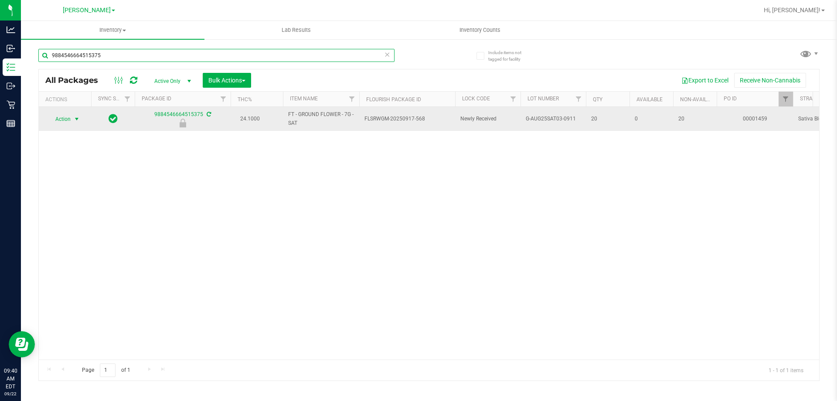
type input "9884546664515375"
click at [72, 115] on span "select" at bounding box center [77, 119] width 11 height 12
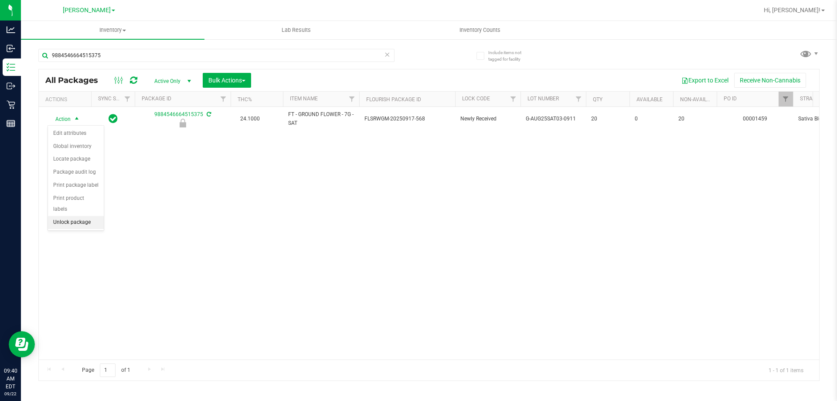
click at [66, 216] on li "Unlock package" at bounding box center [76, 222] width 56 height 13
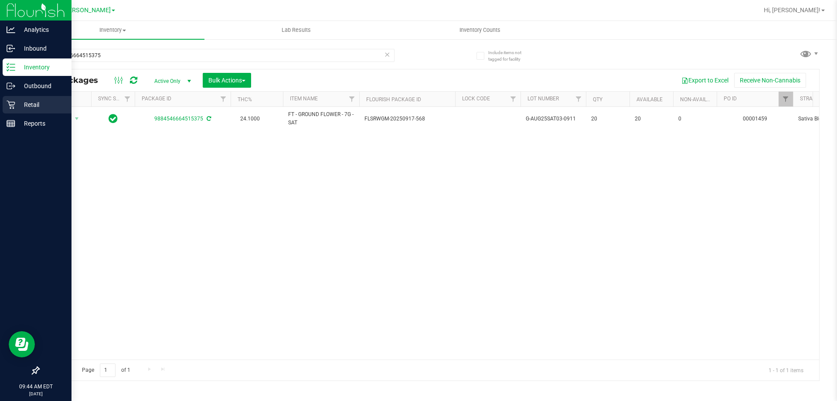
click at [20, 106] on p "Retail" at bounding box center [41, 104] width 52 height 10
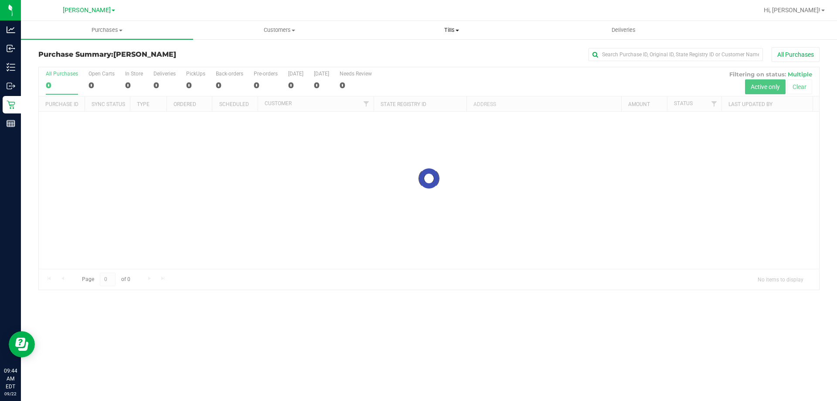
click at [453, 29] on span "Tills" at bounding box center [451, 30] width 171 height 8
click at [399, 52] on span "Manage tills" at bounding box center [394, 52] width 59 height 7
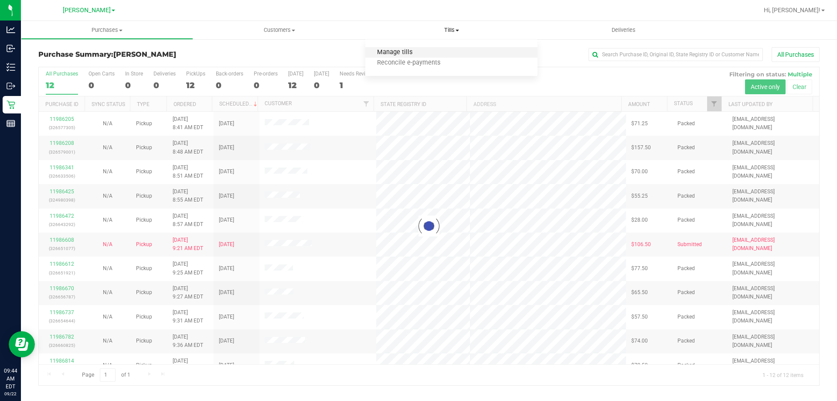
click at [409, 53] on span "Manage tills" at bounding box center [394, 52] width 59 height 7
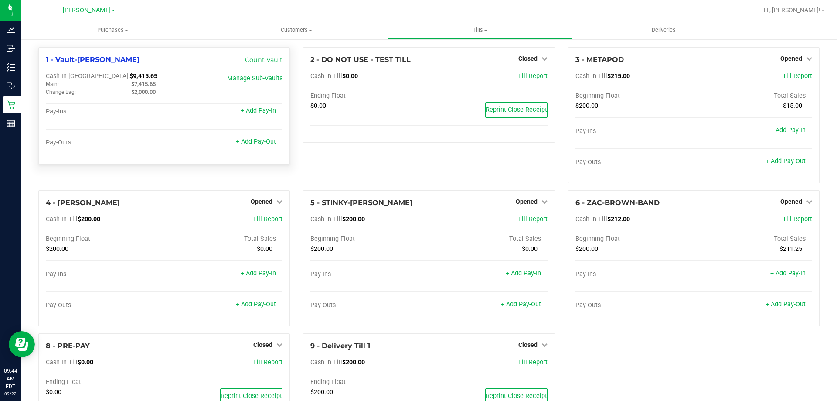
drag, startPoint x: 113, startPoint y: 75, endPoint x: 85, endPoint y: 79, distance: 27.7
click at [85, 79] on div "Cash In Vault: $9,415.65" at bounding box center [125, 76] width 158 height 8
copy span "$9,415.65"
